Goal: Task Accomplishment & Management: Manage account settings

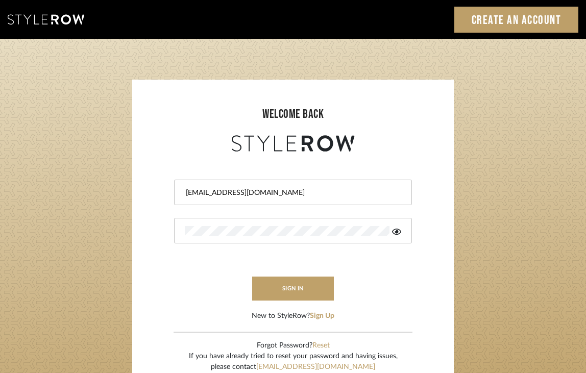
click at [399, 231] on icon at bounding box center [396, 232] width 9 height 8
click at [302, 279] on button "sign in" at bounding box center [293, 289] width 82 height 24
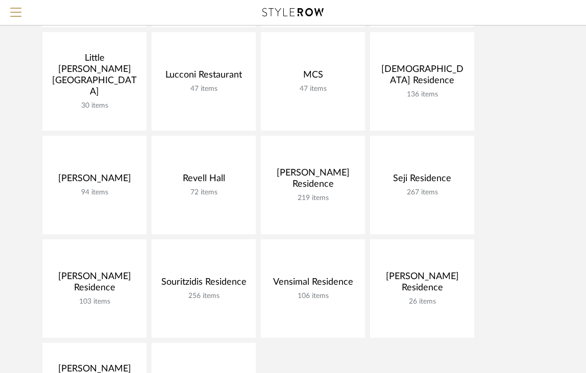
scroll to position [416, 0]
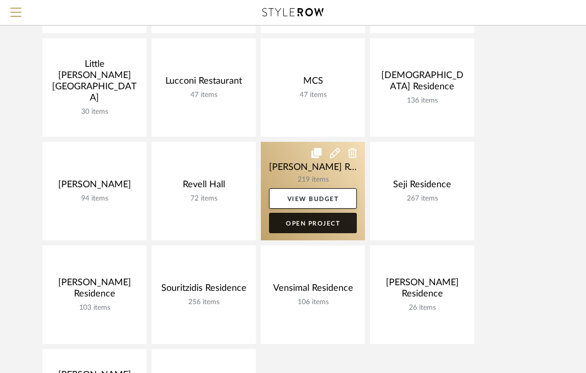
click at [312, 220] on link "Open Project" at bounding box center [313, 223] width 88 height 20
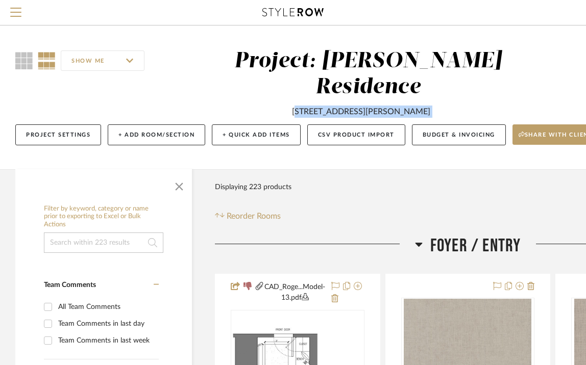
drag, startPoint x: 274, startPoint y: 84, endPoint x: 447, endPoint y: 91, distance: 173.1
click at [447, 101] on div "1025 Maxwell Ln Unit 612 Hoboken NJ 07030" at bounding box center [368, 109] width 333 height 17
copy div "1025 Maxwell Ln Unit 612 Hoboken NJ 07030"
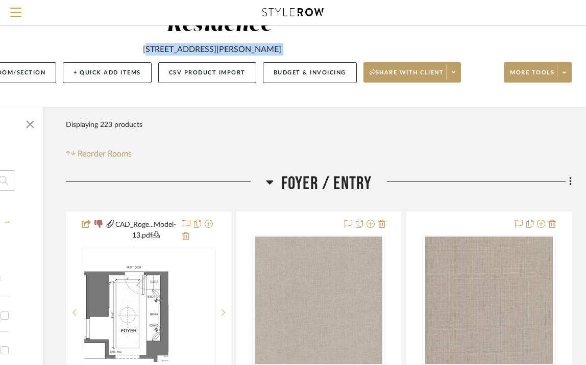
scroll to position [0, 149]
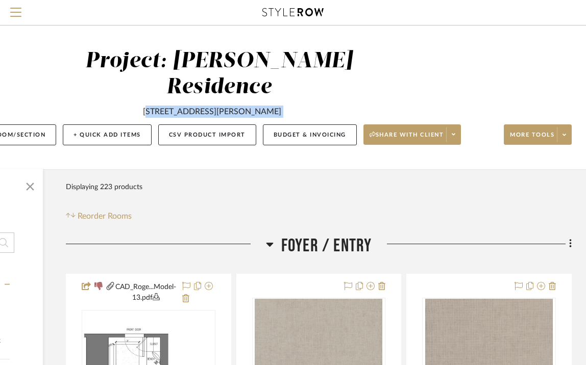
click at [302, 235] on span "Foyer / Entry" at bounding box center [326, 246] width 91 height 22
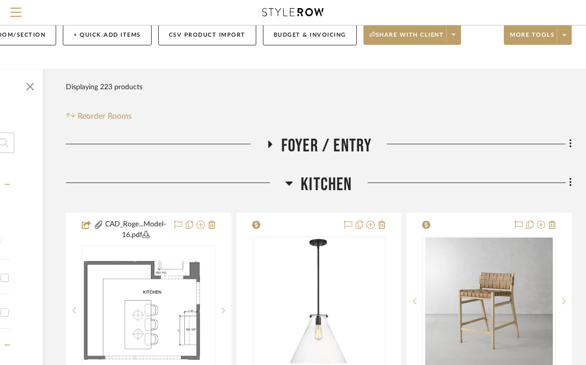
scroll to position [114, 149]
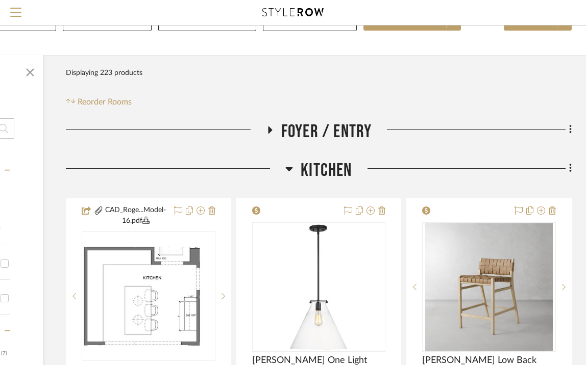
click at [295, 160] on h3 "Kitchen" at bounding box center [318, 171] width 66 height 22
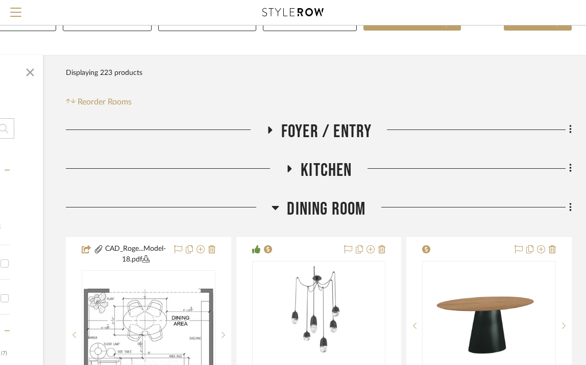
click at [283, 198] on h3 "Dining Room" at bounding box center [318, 209] width 94 height 22
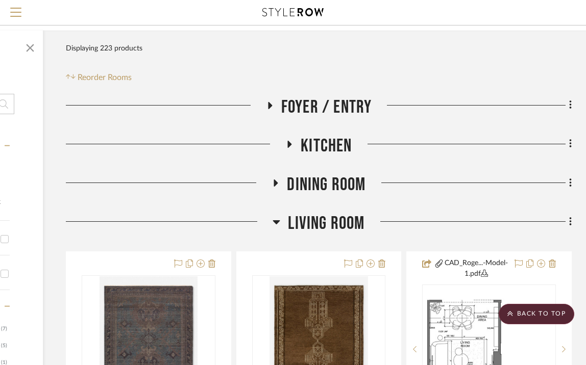
scroll to position [135, 149]
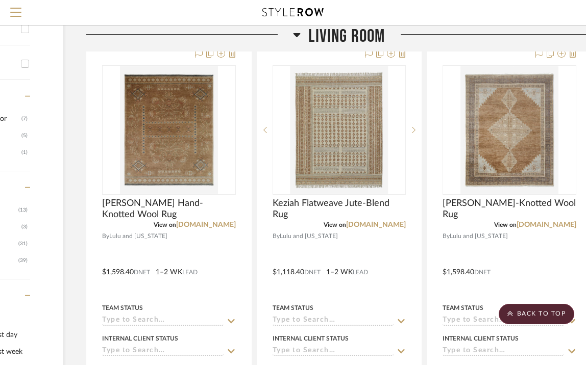
scroll to position [249, 129]
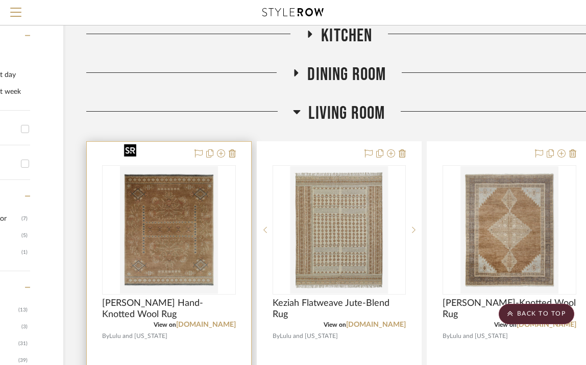
click at [158, 230] on img "0" at bounding box center [169, 230] width 98 height 128
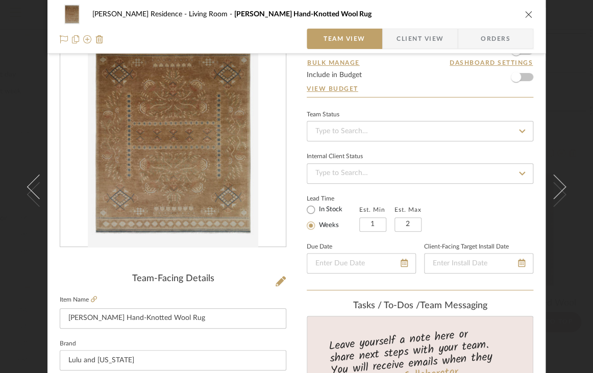
scroll to position [42, 0]
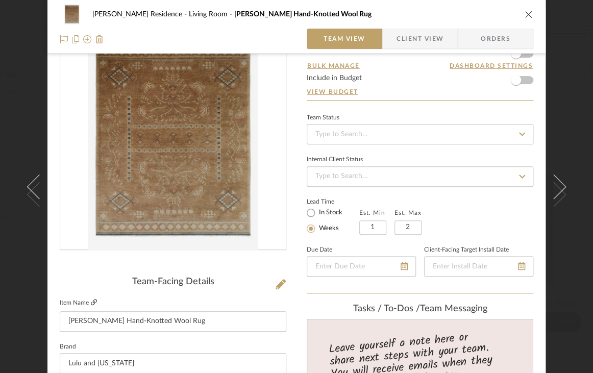
click at [91, 299] on icon at bounding box center [94, 302] width 6 height 6
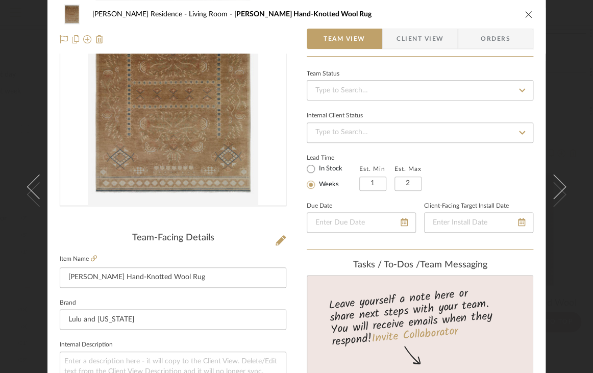
scroll to position [0, 0]
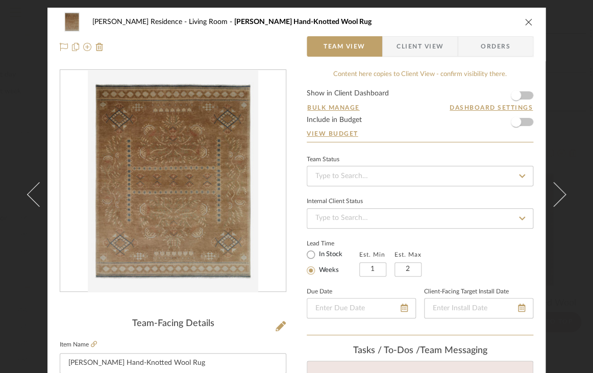
click at [524, 20] on icon "close" at bounding box center [528, 22] width 8 height 8
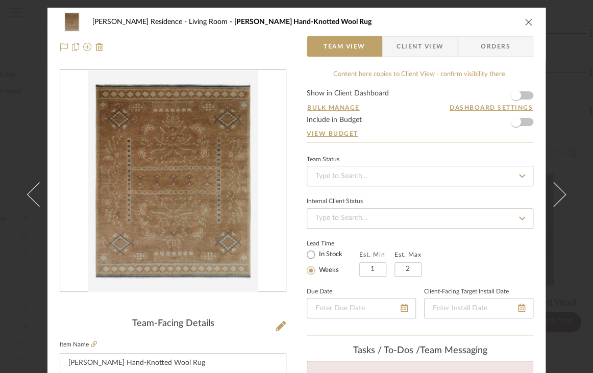
click at [524, 21] on icon "close" at bounding box center [528, 22] width 8 height 8
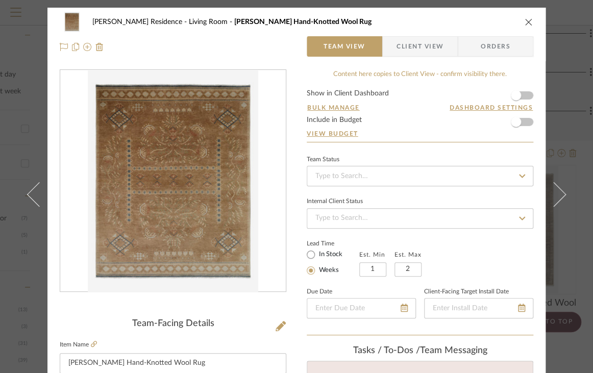
click at [525, 19] on icon "close" at bounding box center [528, 22] width 8 height 8
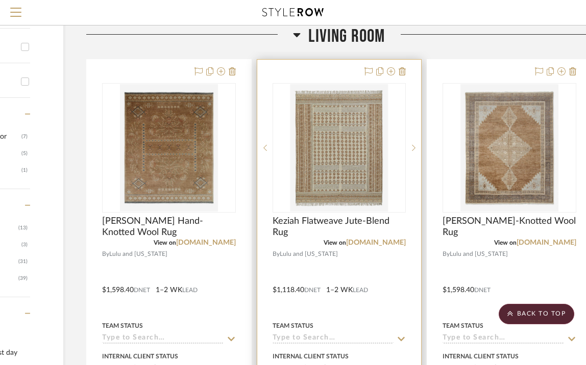
scroll to position [333, 129]
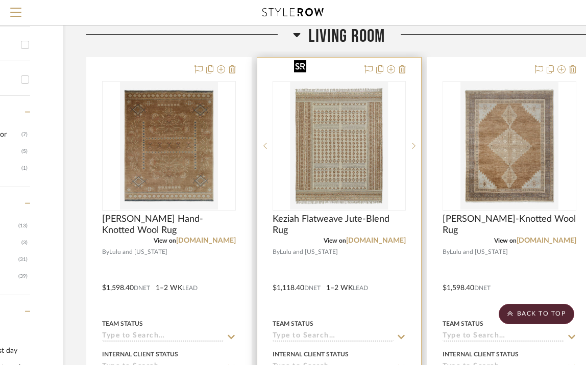
click at [324, 161] on img "0" at bounding box center [339, 146] width 98 height 128
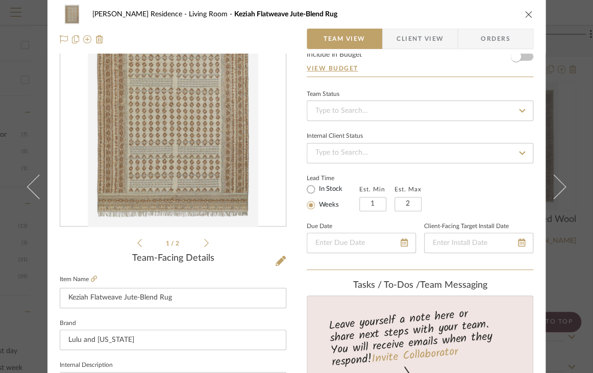
scroll to position [0, 0]
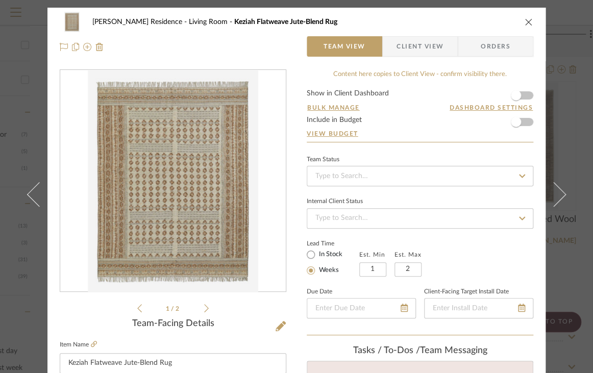
click at [524, 20] on icon "close" at bounding box center [528, 22] width 8 height 8
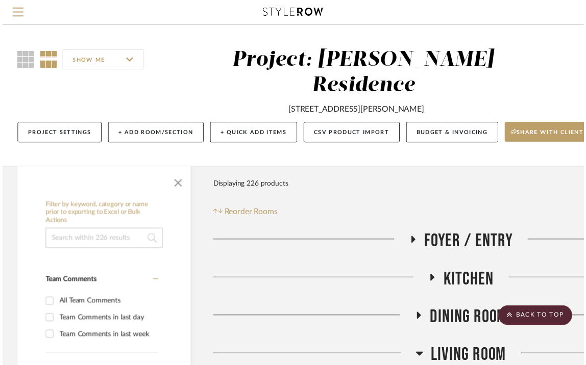
scroll to position [333, 129]
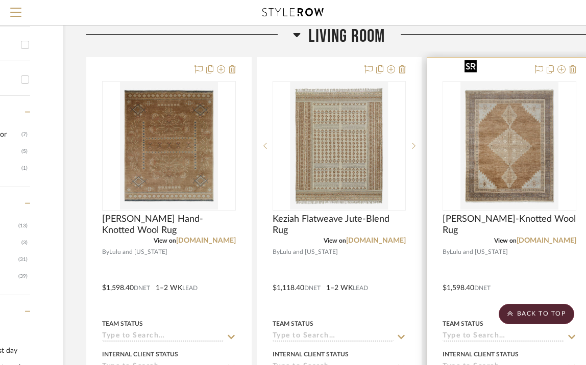
click at [512, 105] on img "0" at bounding box center [509, 146] width 98 height 128
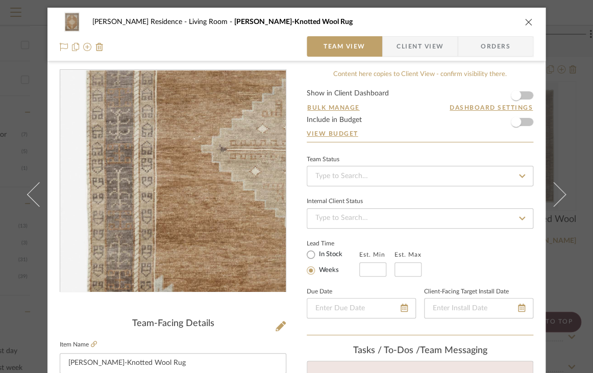
scroll to position [100, 0]
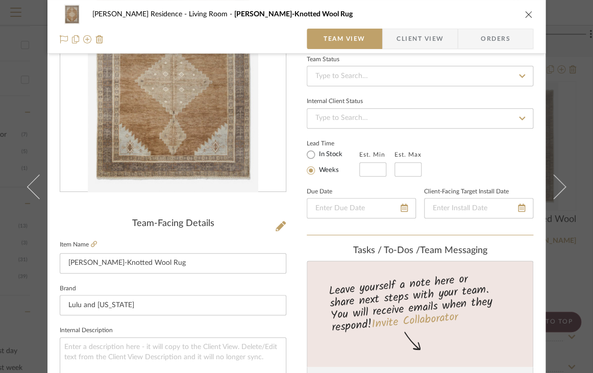
click at [524, 15] on icon "close" at bounding box center [528, 14] width 8 height 8
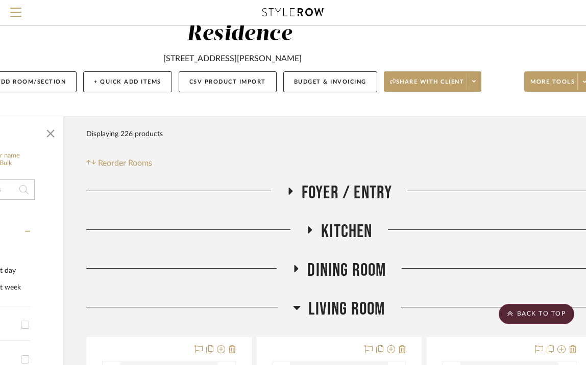
scroll to position [0, 129]
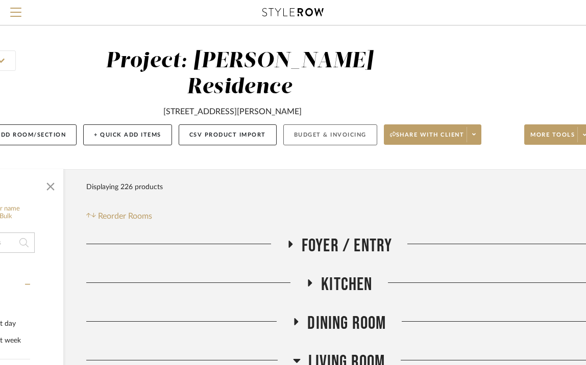
click at [339, 124] on button "Budget & Invoicing" at bounding box center [330, 134] width 94 height 21
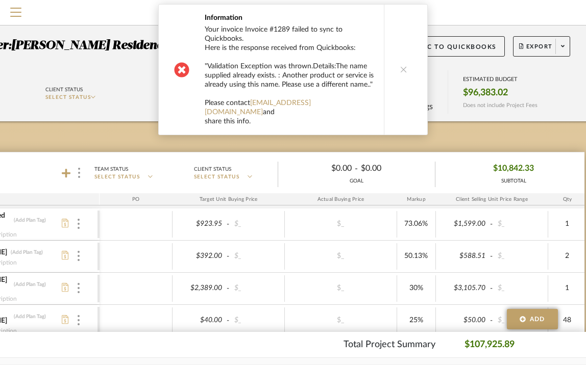
click at [401, 66] on icon at bounding box center [403, 69] width 7 height 7
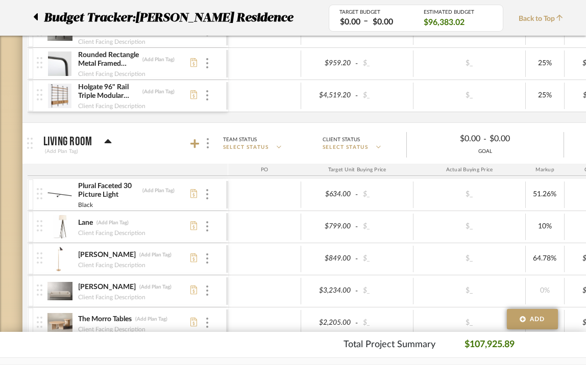
scroll to position [713, 0]
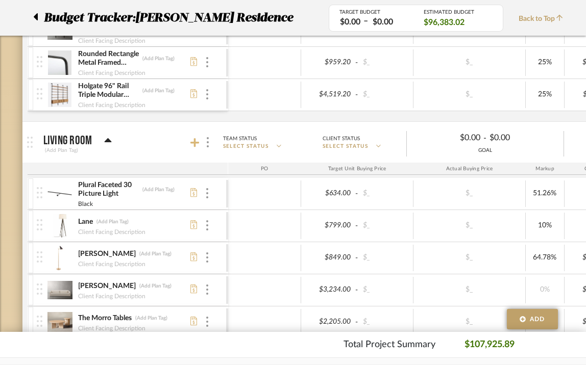
click at [192, 139] on icon at bounding box center [194, 143] width 9 height 10
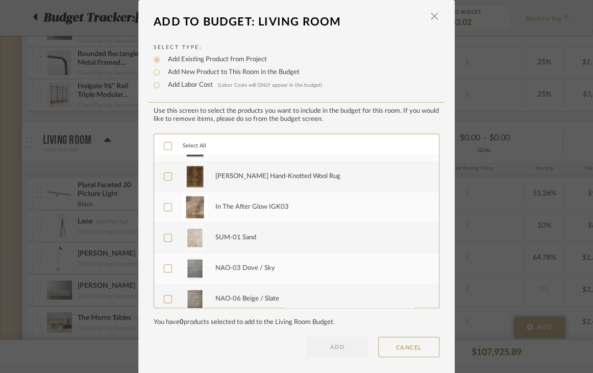
scroll to position [0, 0]
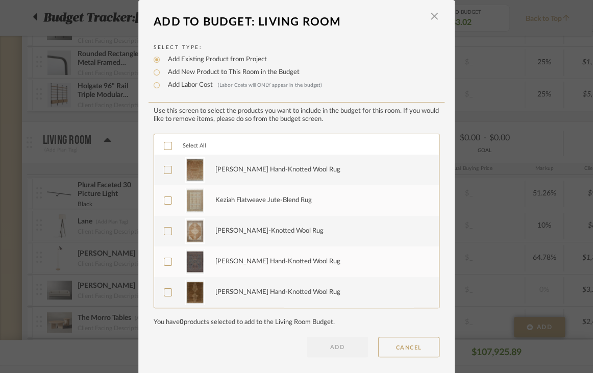
click at [165, 166] on icon at bounding box center [167, 169] width 7 height 7
click at [164, 166] on icon at bounding box center [167, 169] width 7 height 7
click at [430, 15] on span "button" at bounding box center [434, 16] width 20 height 20
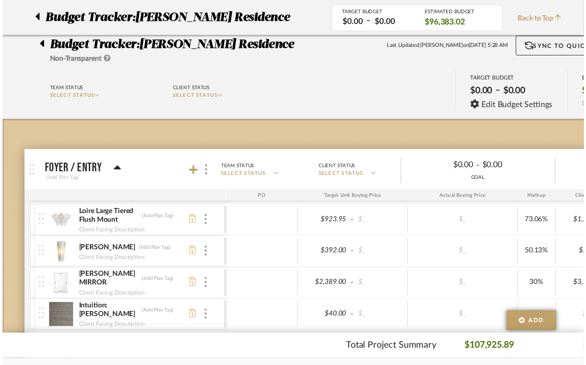
scroll to position [713, 0]
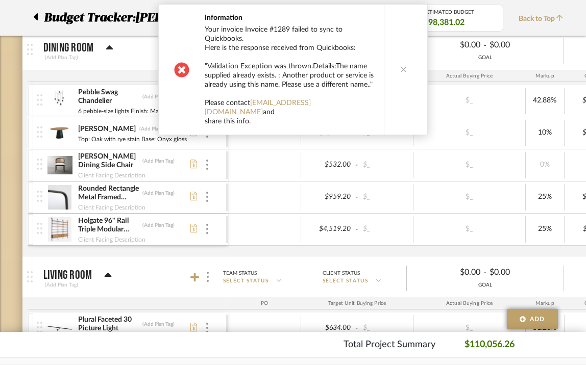
scroll to position [651, 0]
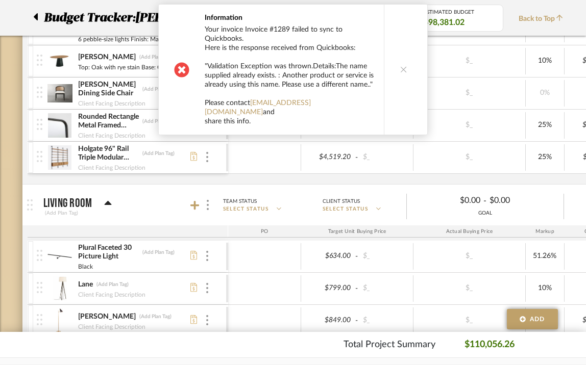
click at [401, 66] on icon at bounding box center [403, 69] width 7 height 7
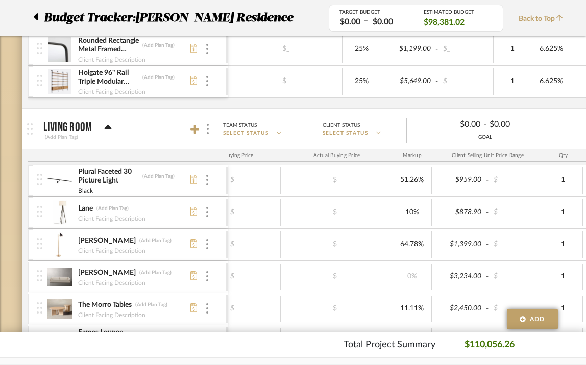
scroll to position [0, 131]
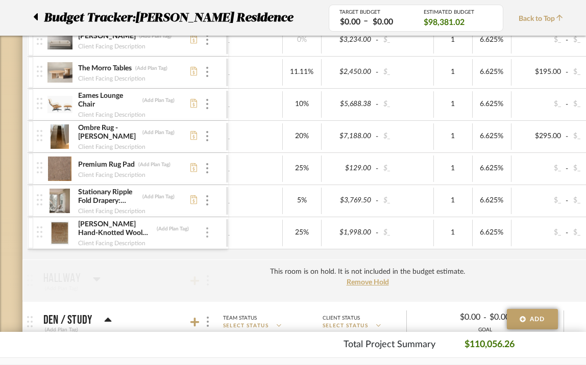
click at [205, 228] on div at bounding box center [207, 233] width 5 height 11
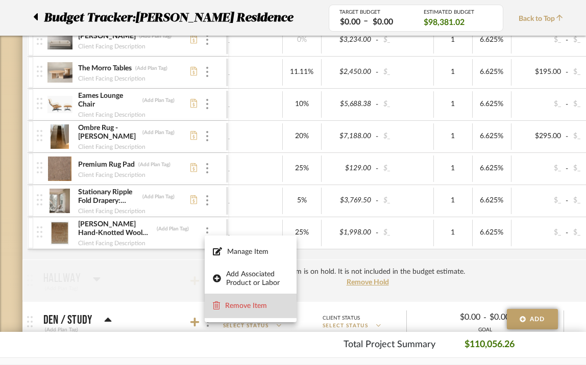
click at [244, 304] on span "Remove Item" at bounding box center [256, 306] width 63 height 9
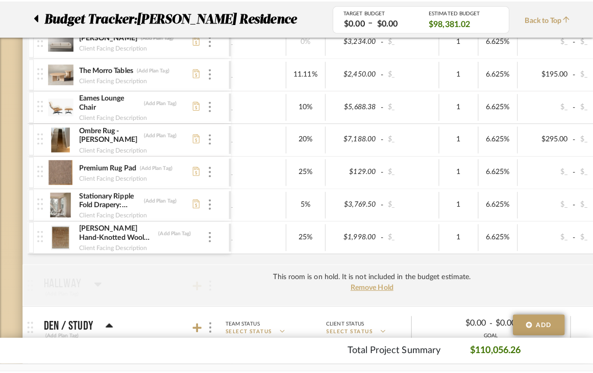
scroll to position [0, 0]
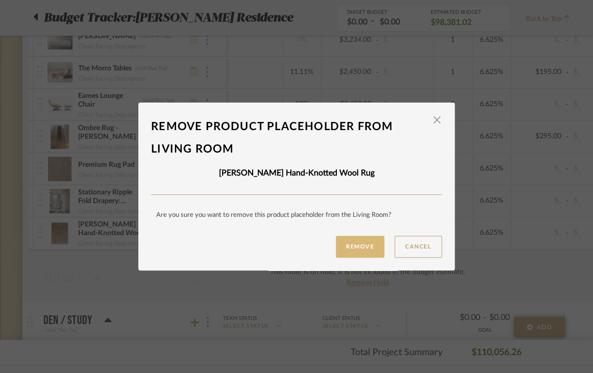
click at [352, 250] on button "Remove" at bounding box center [360, 247] width 48 height 22
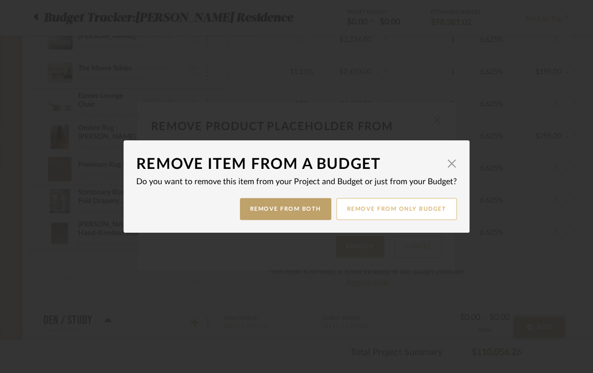
click at [417, 205] on button "Remove from only Budget" at bounding box center [396, 209] width 121 height 22
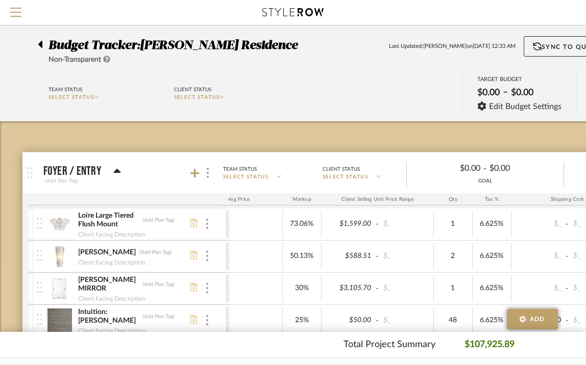
click at [40, 44] on icon at bounding box center [40, 44] width 4 height 7
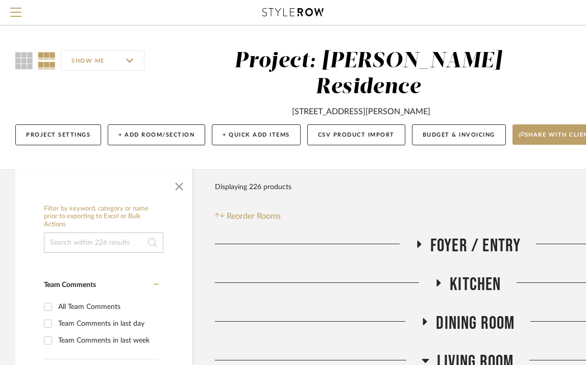
click at [290, 11] on icon at bounding box center [292, 12] width 61 height 8
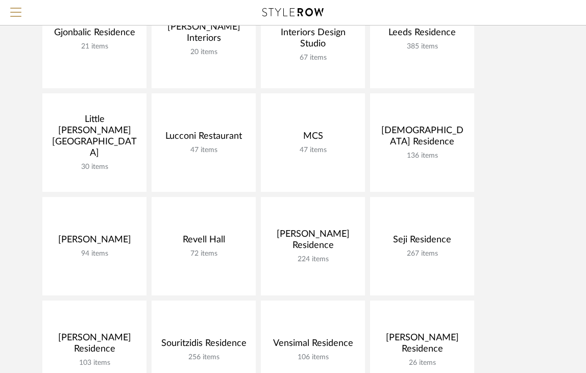
scroll to position [367, 0]
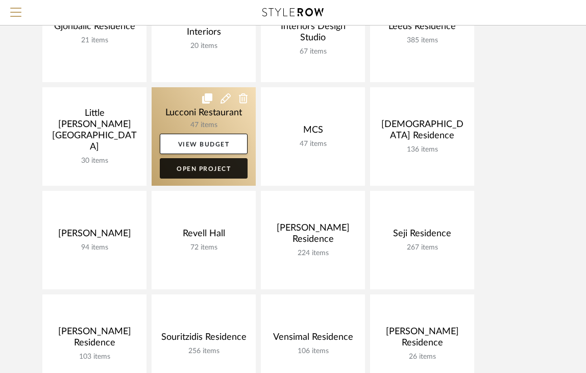
click at [212, 167] on link "Open Project" at bounding box center [204, 168] width 88 height 20
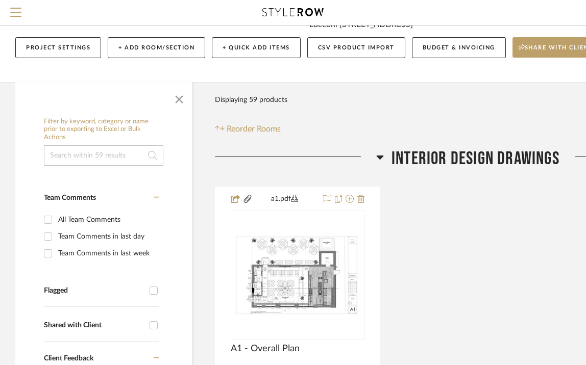
scroll to position [61, 0]
click at [121, 151] on input at bounding box center [103, 155] width 119 height 20
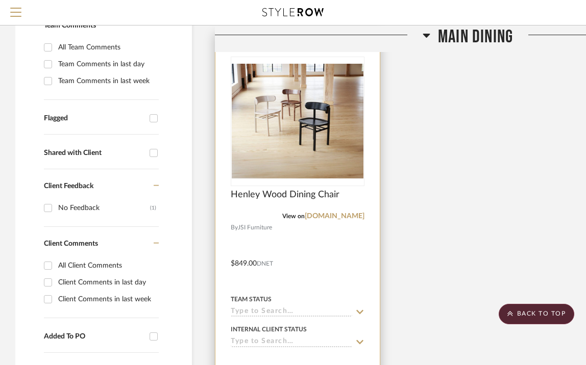
scroll to position [231, 0]
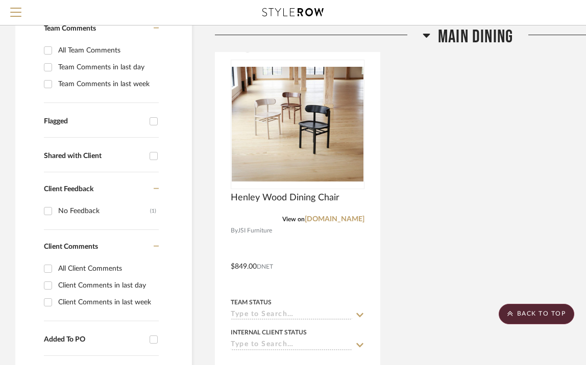
type input "jsi"
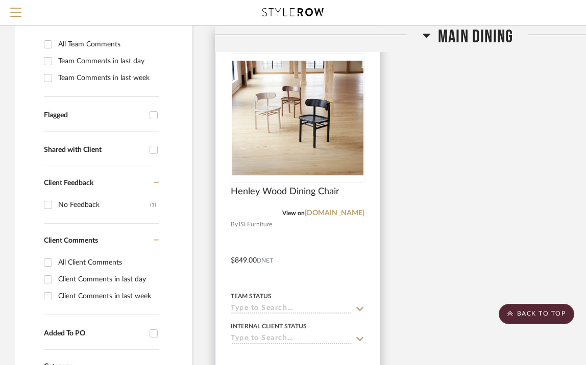
scroll to position [236, 0]
click at [322, 103] on img "0" at bounding box center [298, 118] width 132 height 115
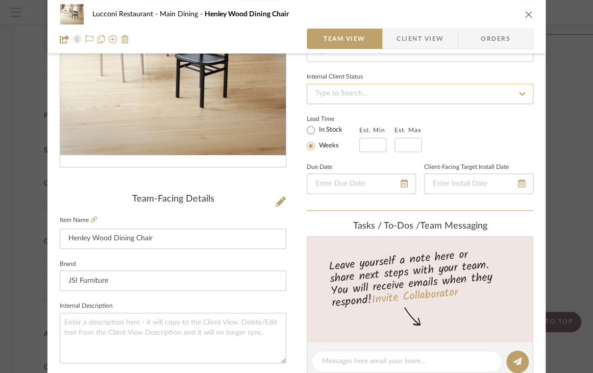
scroll to position [136, 0]
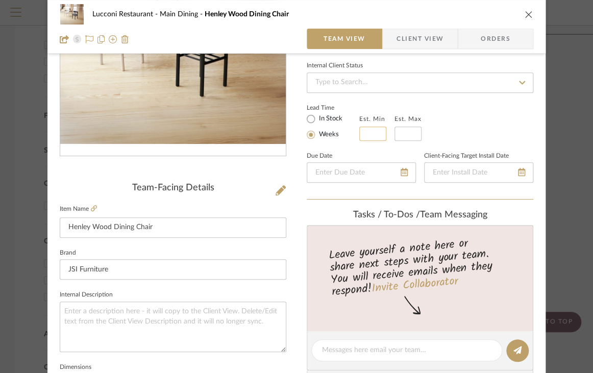
click at [367, 133] on input at bounding box center [372, 134] width 27 height 14
type input "1"
click at [408, 133] on input at bounding box center [407, 134] width 27 height 14
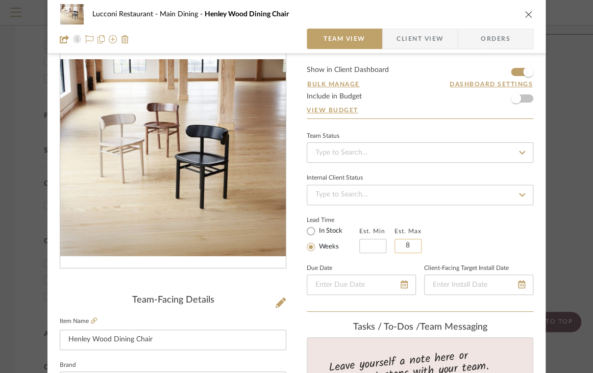
scroll to position [0, 0]
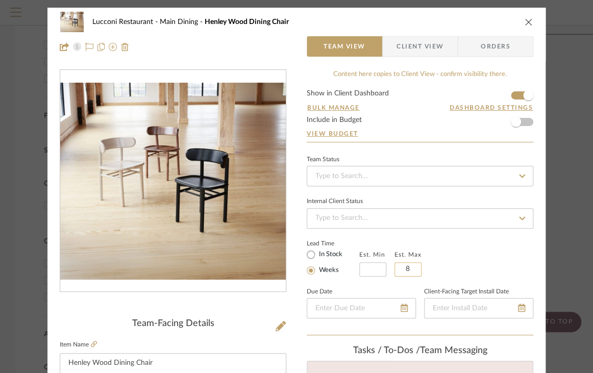
type input "8"
click at [526, 19] on icon "close" at bounding box center [528, 22] width 8 height 8
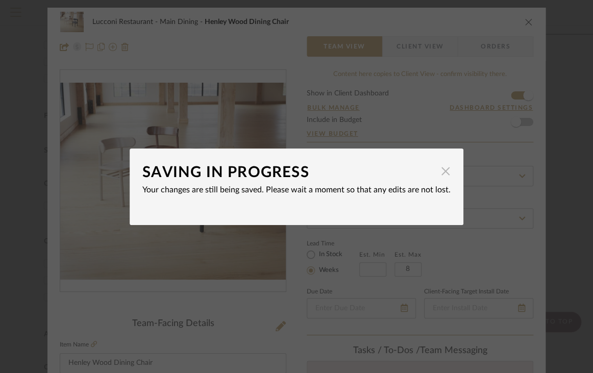
click at [438, 174] on span "button" at bounding box center [445, 171] width 20 height 20
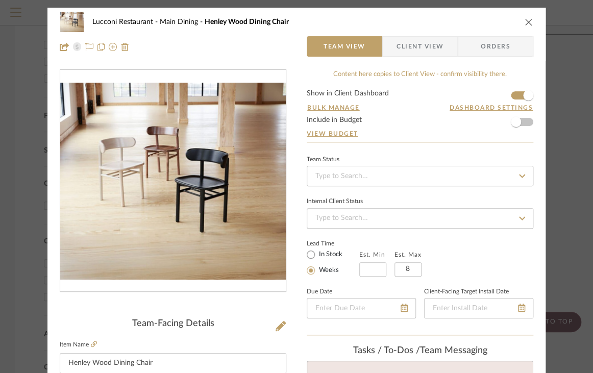
click at [524, 20] on icon "close" at bounding box center [528, 22] width 8 height 8
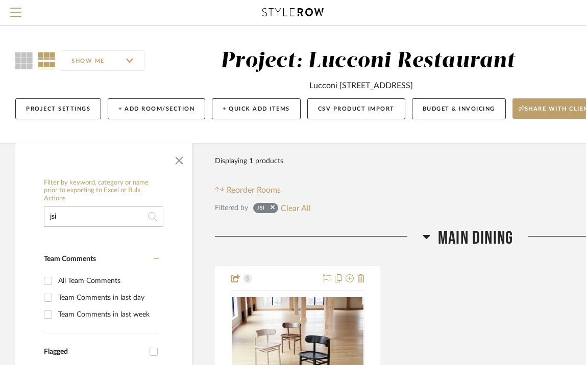
click at [300, 11] on icon at bounding box center [292, 12] width 61 height 8
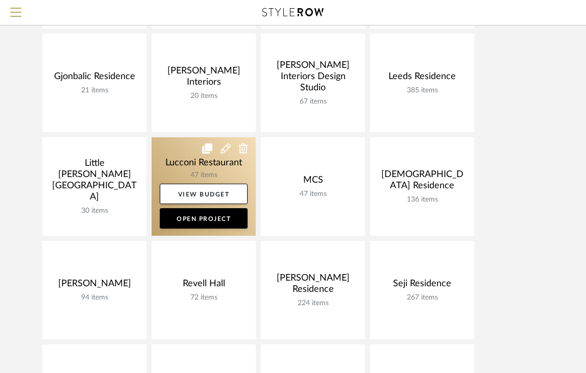
scroll to position [316, 0]
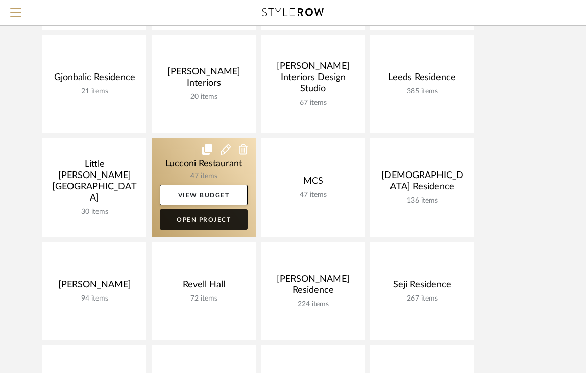
click at [207, 217] on link "Open Project" at bounding box center [204, 219] width 88 height 20
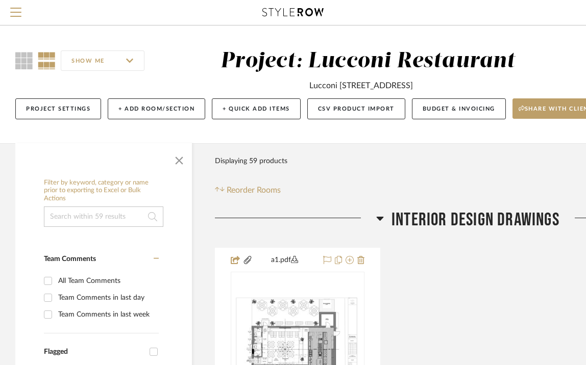
click at [119, 216] on input at bounding box center [103, 217] width 119 height 20
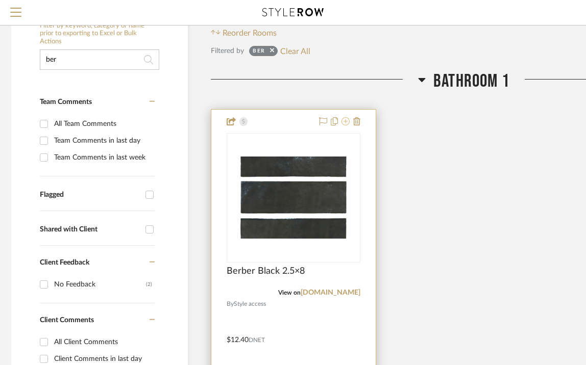
scroll to position [161, 4]
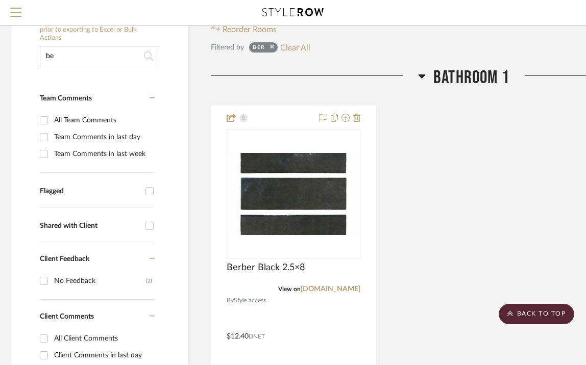
type input "b"
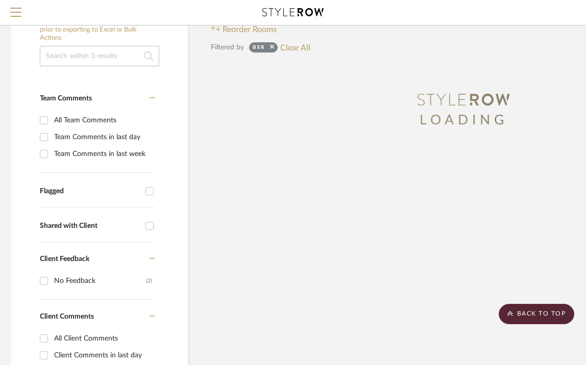
paste input "Bernhardt Chairs"
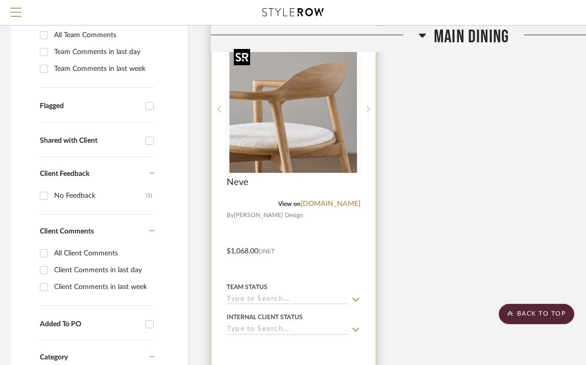
scroll to position [246, 4]
type input "Bernhardt Chairs"
click at [295, 109] on img "0" at bounding box center [294, 109] width 128 height 128
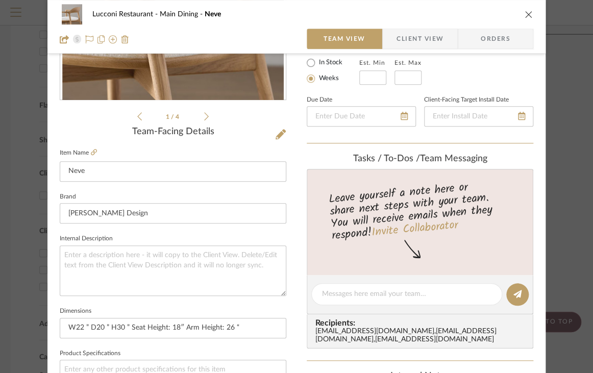
scroll to position [193, 0]
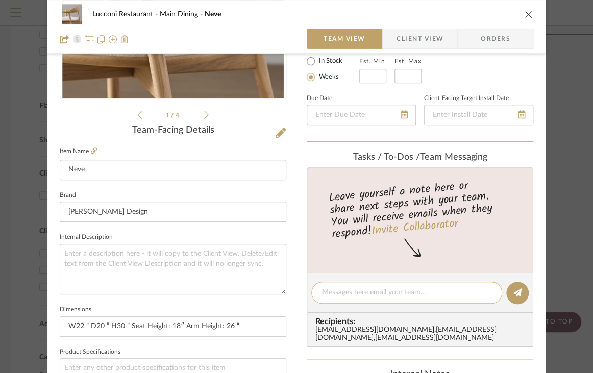
click at [357, 292] on textarea at bounding box center [406, 292] width 169 height 11
paste textarea "Oak- Est. 11-12 weeks, after receipt of COM Walnut- Est. 7-8 weeks, after recei…"
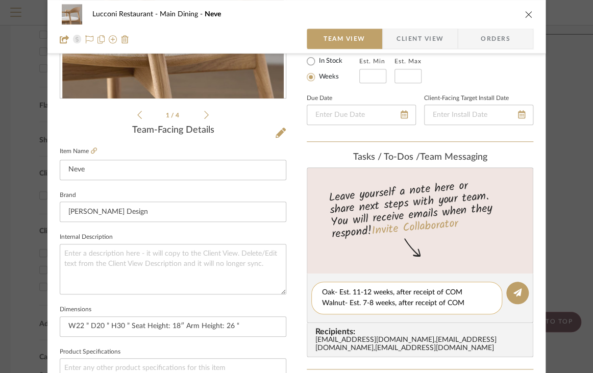
scroll to position [0, 0]
type textarea "Oak- Est. 11-12 weeks, after receipt of COM Walnut- Est. 7-8 weeks, after recei…"
click at [515, 293] on icon at bounding box center [517, 292] width 8 height 8
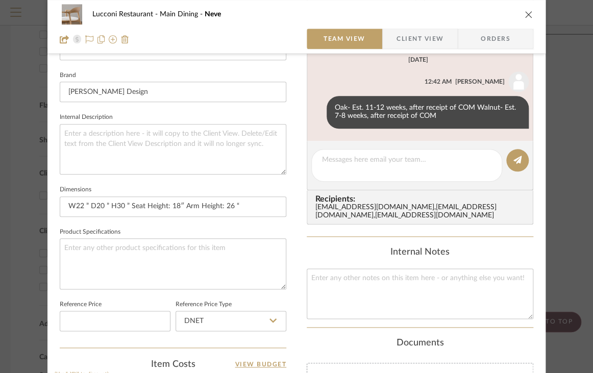
scroll to position [313, 0]
click at [355, 159] on textarea at bounding box center [406, 165] width 169 height 21
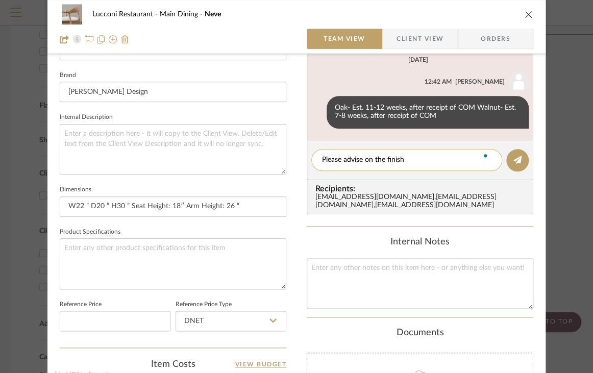
click at [357, 159] on textarea "Please advise on the finish" at bounding box center [406, 160] width 169 height 11
type textarea "Please advise on the finish"
click at [551, 148] on mat-dialog-content "Lucconi Restaurant Main Dining Neve Team View Client View Orders 1 / 4 Team-Fac…" at bounding box center [296, 165] width 555 height 942
click at [517, 152] on button at bounding box center [517, 160] width 22 height 22
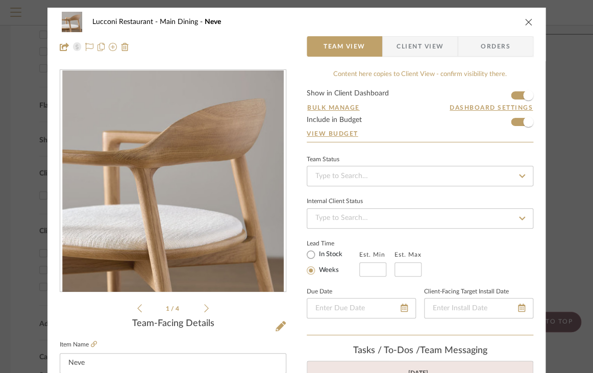
scroll to position [0, 0]
click at [524, 21] on icon "close" at bounding box center [528, 22] width 8 height 8
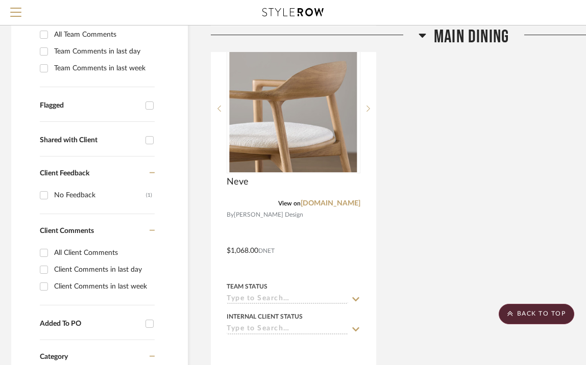
scroll to position [0, 4]
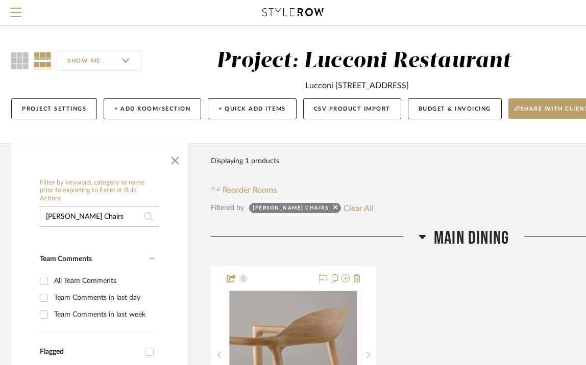
click at [111, 215] on input "Bernhardt Chairs" at bounding box center [99, 217] width 119 height 20
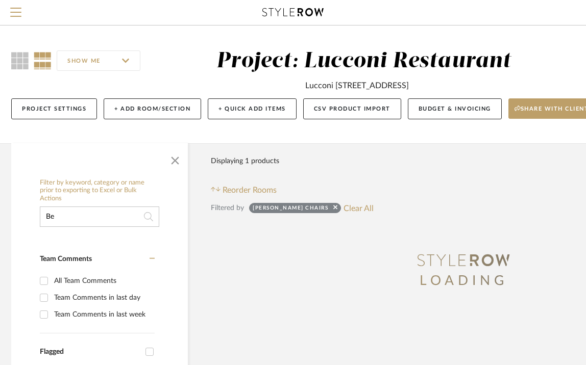
type input "B"
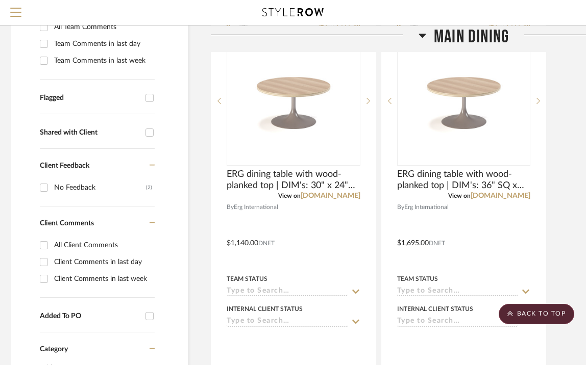
scroll to position [253, 4]
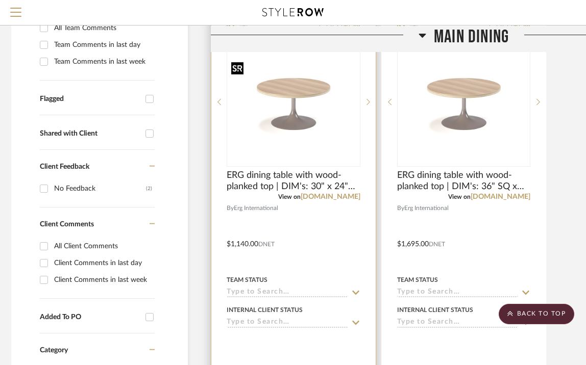
type input "erg"
click at [298, 109] on img "0" at bounding box center [294, 102] width 132 height 88
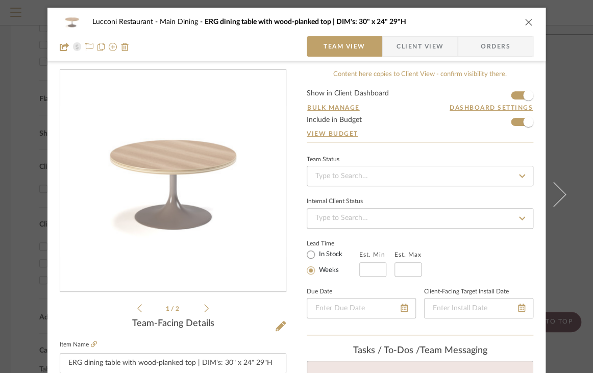
scroll to position [80, 0]
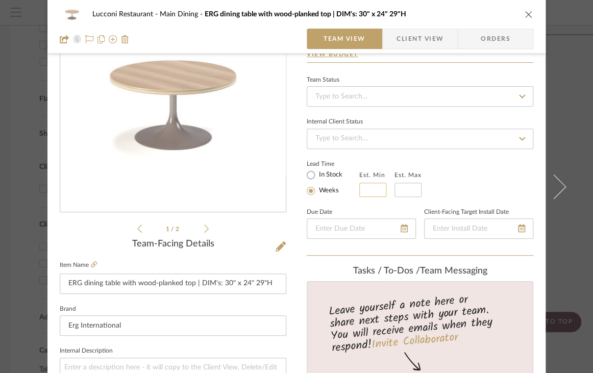
click at [367, 185] on input at bounding box center [372, 190] width 27 height 14
type input "8"
click at [406, 191] on input at bounding box center [407, 190] width 27 height 14
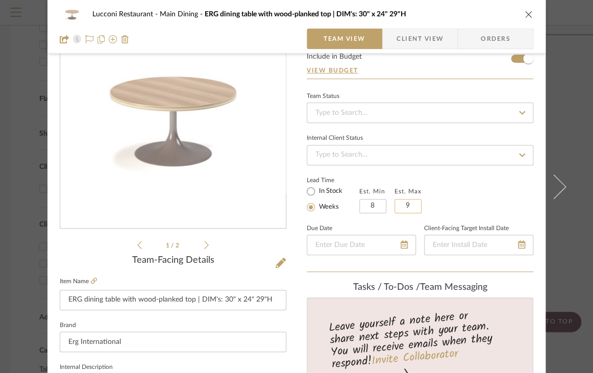
scroll to position [0, 0]
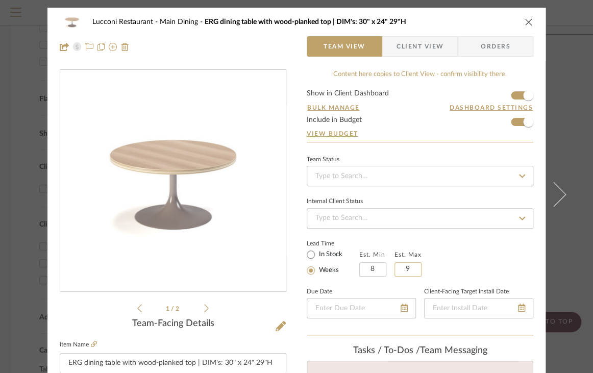
type input "9"
click at [526, 22] on icon "close" at bounding box center [528, 22] width 8 height 8
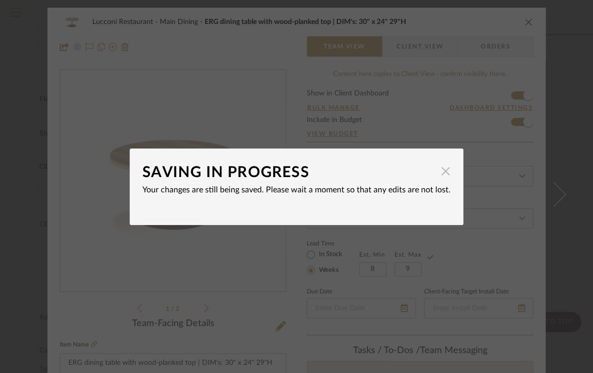
click at [440, 169] on span "button" at bounding box center [445, 171] width 20 height 20
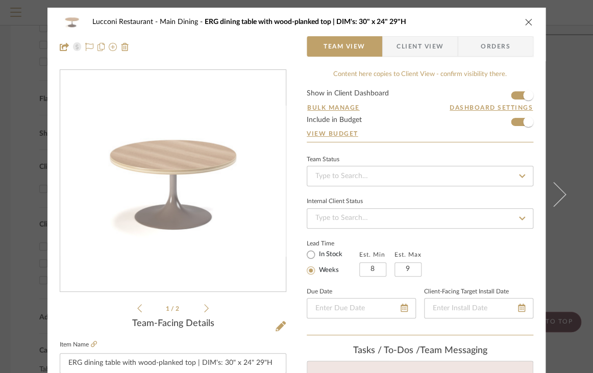
click at [524, 19] on icon "close" at bounding box center [528, 22] width 8 height 8
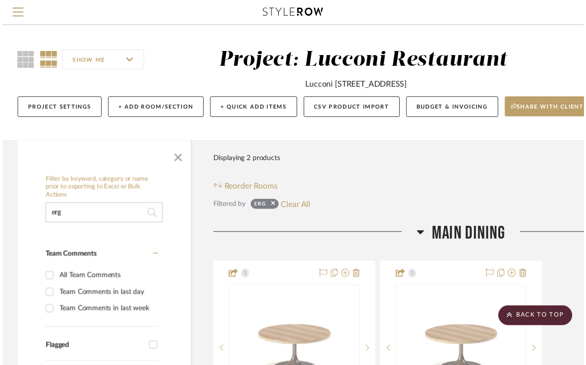
scroll to position [253, 4]
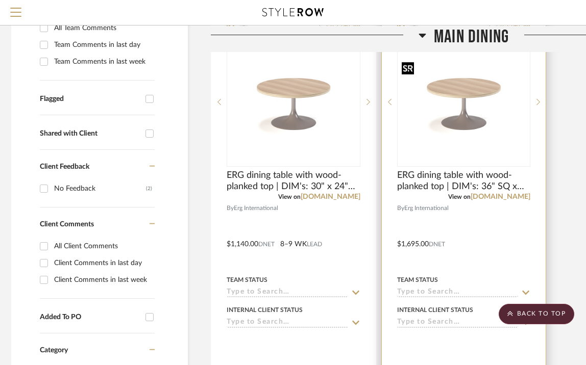
click at [457, 134] on img "0" at bounding box center [464, 102] width 132 height 88
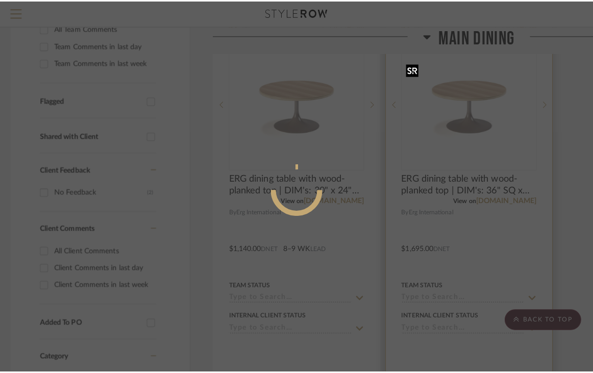
scroll to position [0, 0]
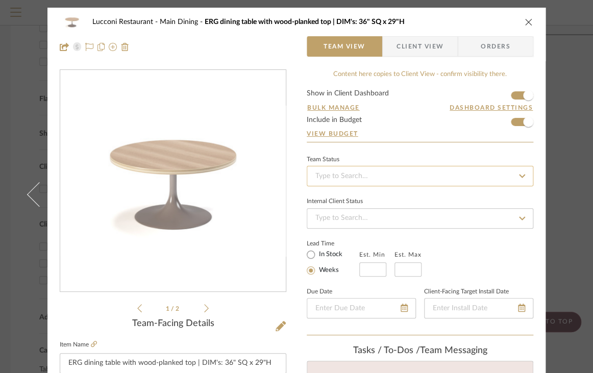
click at [391, 176] on input at bounding box center [420, 176] width 227 height 20
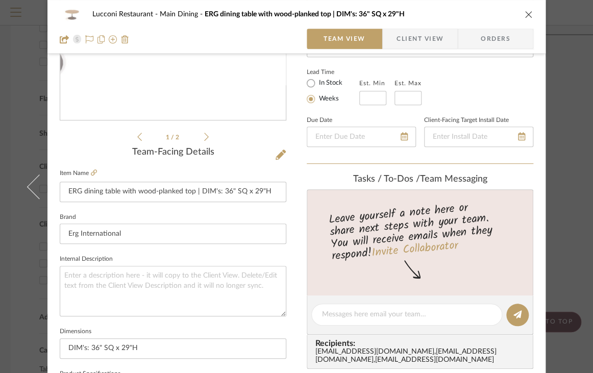
scroll to position [171, 0]
click at [361, 94] on input at bounding box center [372, 98] width 27 height 14
type input "8"
click at [406, 96] on input at bounding box center [407, 98] width 27 height 14
type input "9"
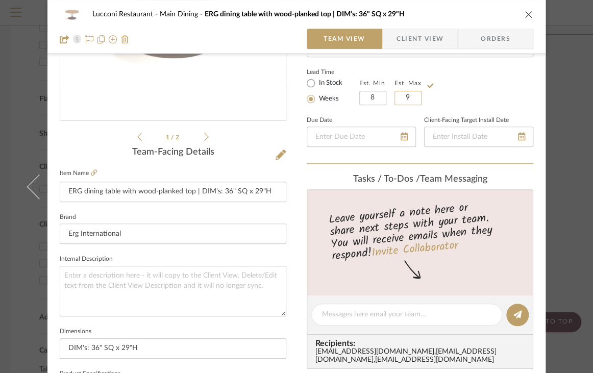
type input "9"
click at [527, 10] on icon "close" at bounding box center [528, 14] width 8 height 8
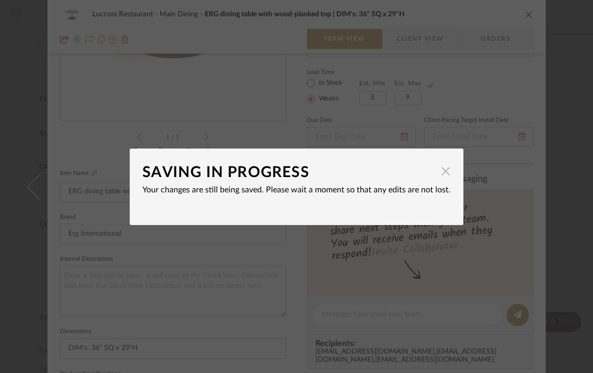
click at [439, 174] on span "button" at bounding box center [445, 171] width 20 height 20
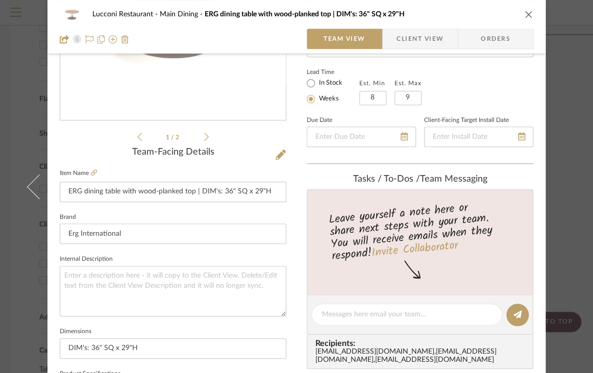
click at [524, 15] on icon "close" at bounding box center [528, 14] width 8 height 8
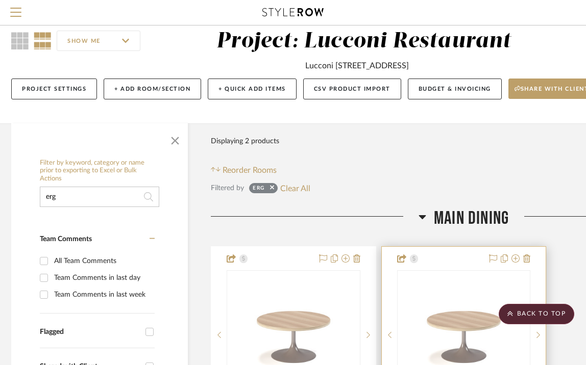
scroll to position [0, 4]
